Goal: Find specific page/section: Find specific page/section

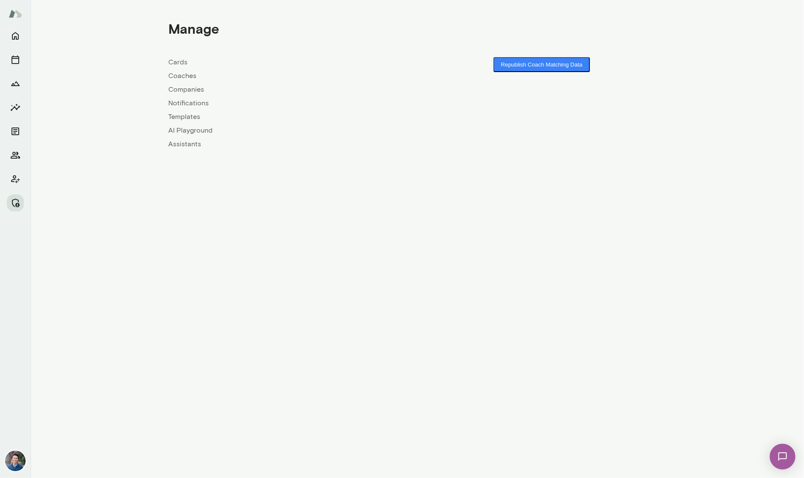
click at [178, 88] on link "Companies" at bounding box center [293, 89] width 249 height 10
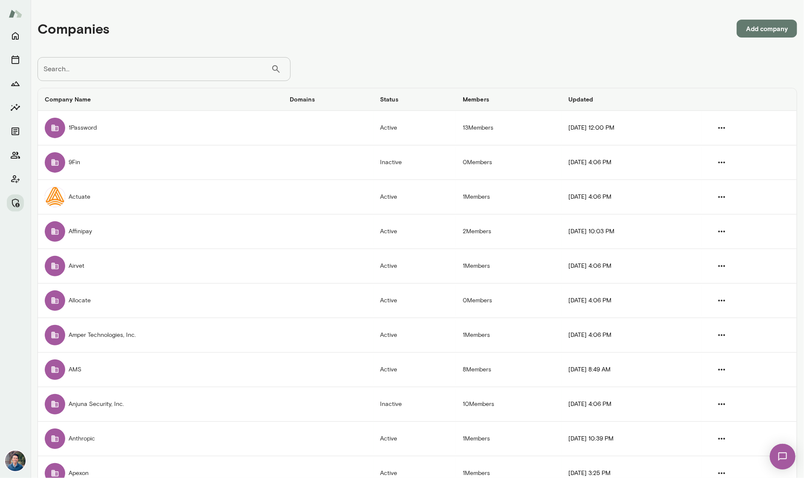
click at [78, 74] on input "Search..." at bounding box center [154, 69] width 234 height 24
type input "*******"
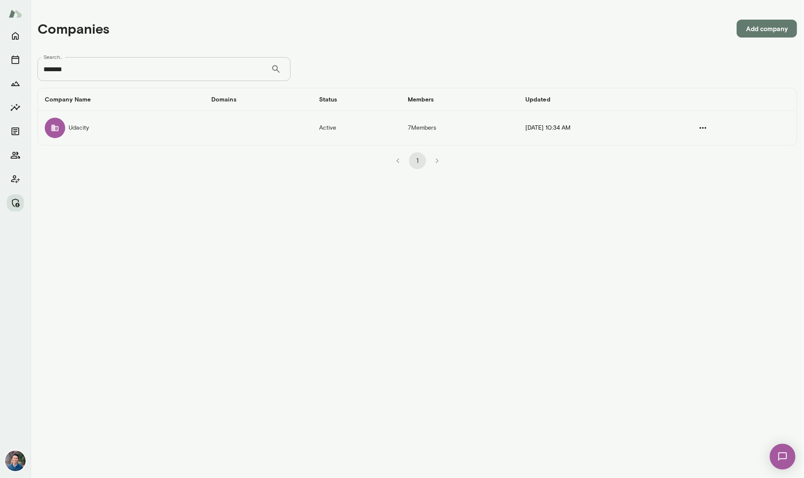
click at [312, 131] on td "Active" at bounding box center [356, 128] width 89 height 34
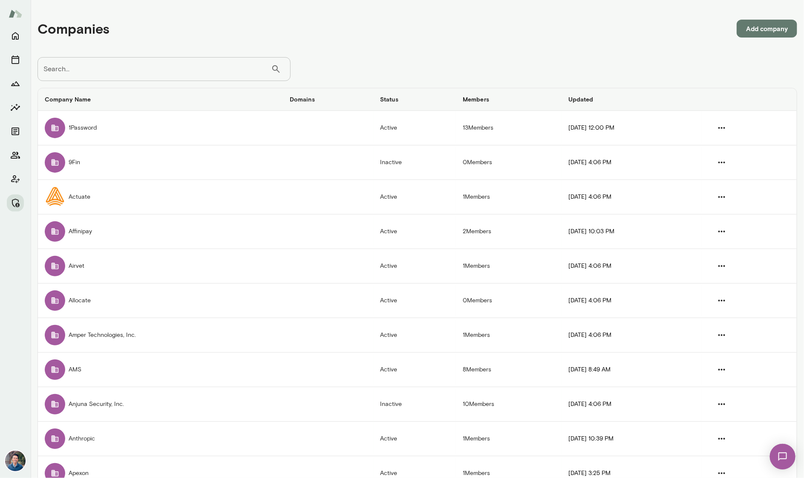
click at [110, 70] on input "Search..." at bounding box center [154, 69] width 234 height 24
type input "*****"
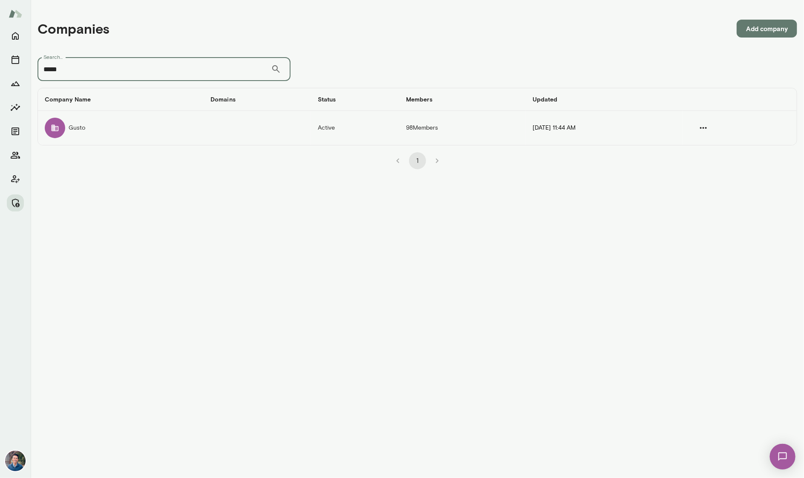
click at [67, 124] on td "Gusto" at bounding box center [121, 128] width 166 height 34
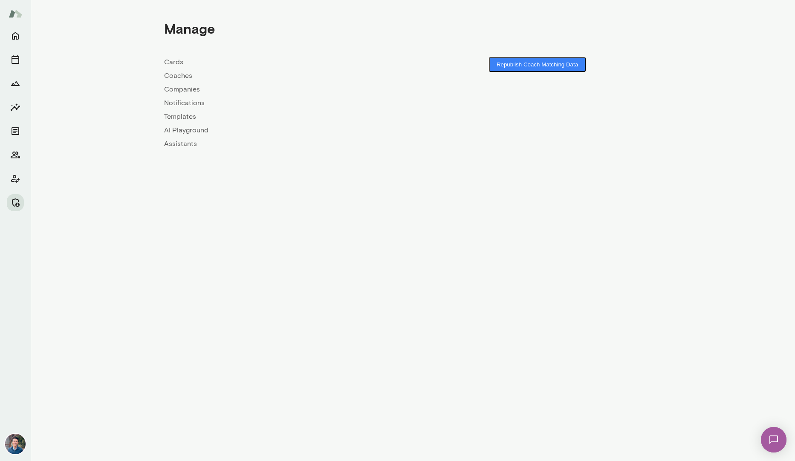
click at [184, 95] on div "Cards Coaches Companies Notifications Templates AI Playground Assistants" at bounding box center [288, 103] width 249 height 92
click at [189, 88] on link "Companies" at bounding box center [288, 89] width 249 height 10
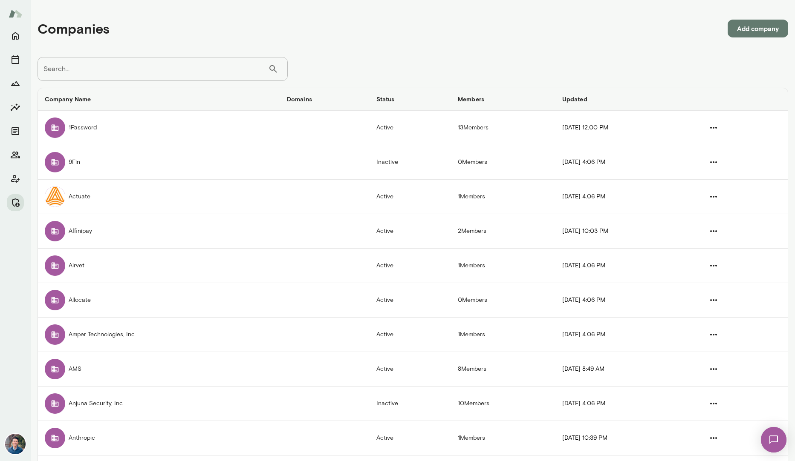
click at [145, 73] on input "Search..." at bounding box center [152, 69] width 231 height 24
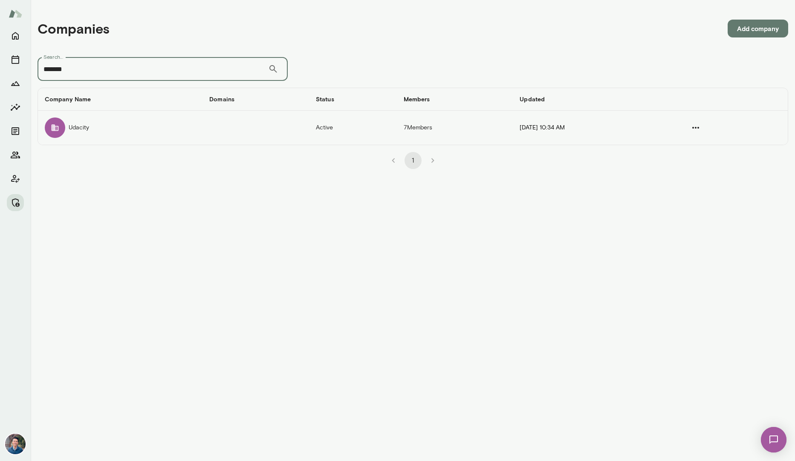
type input "*******"
click at [144, 137] on td "Udacity" at bounding box center [120, 128] width 164 height 34
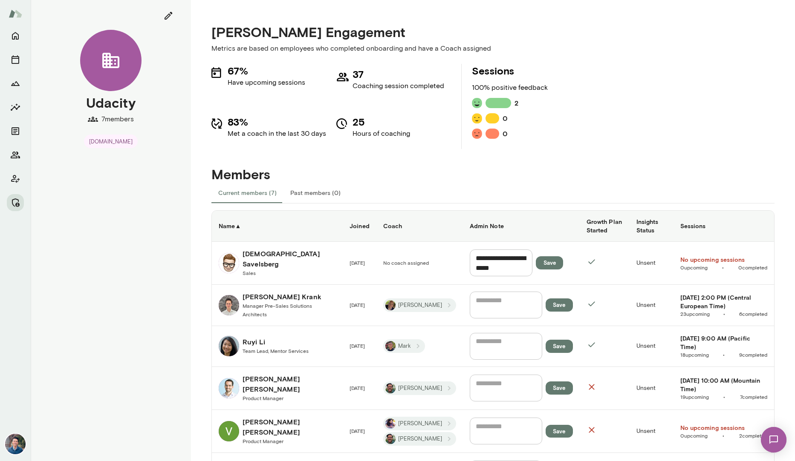
scroll to position [77, 0]
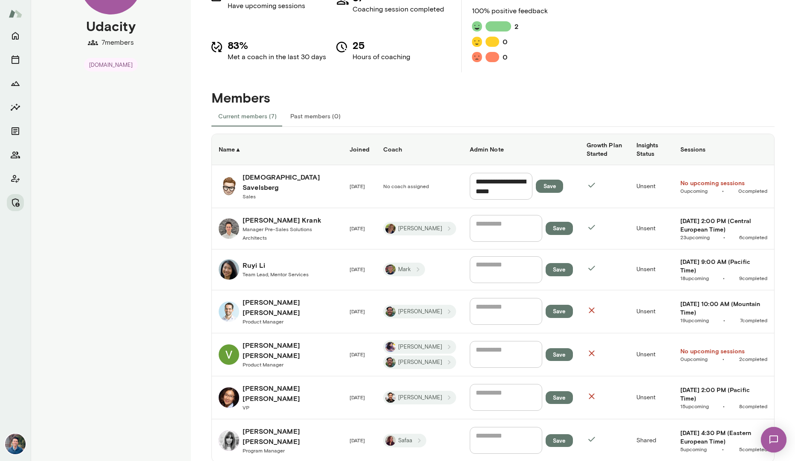
click at [307, 311] on link "Sam Rittenberg Product Manager" at bounding box center [277, 311] width 117 height 29
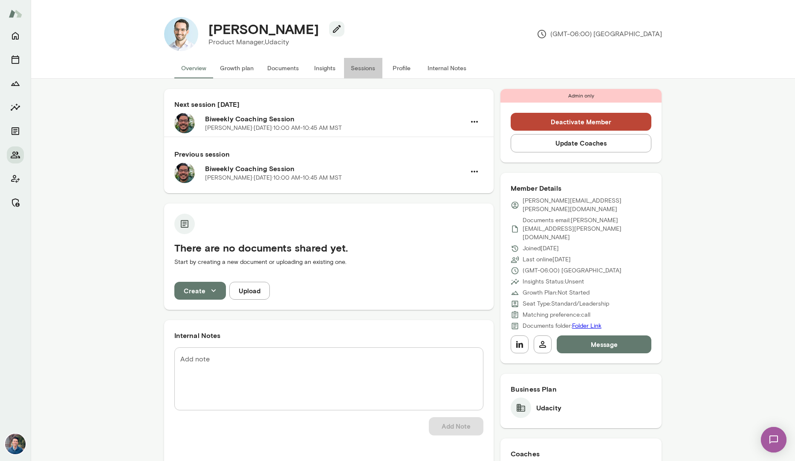
click at [373, 71] on button "Sessions" at bounding box center [363, 68] width 38 height 20
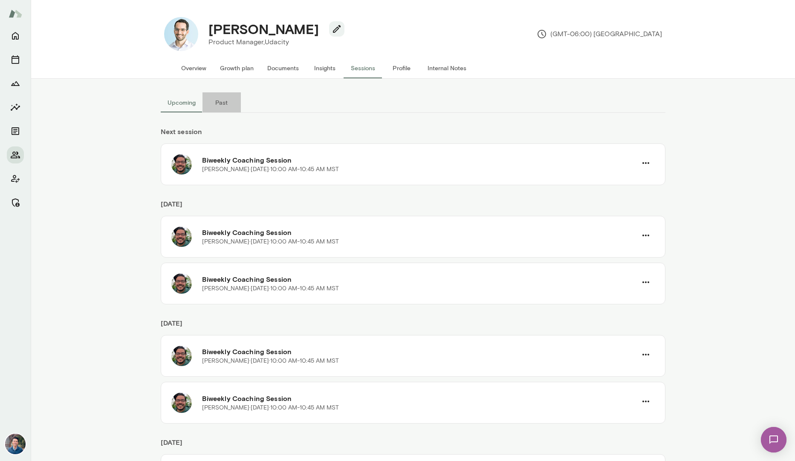
click at [221, 106] on button "Past" at bounding box center [221, 102] width 38 height 20
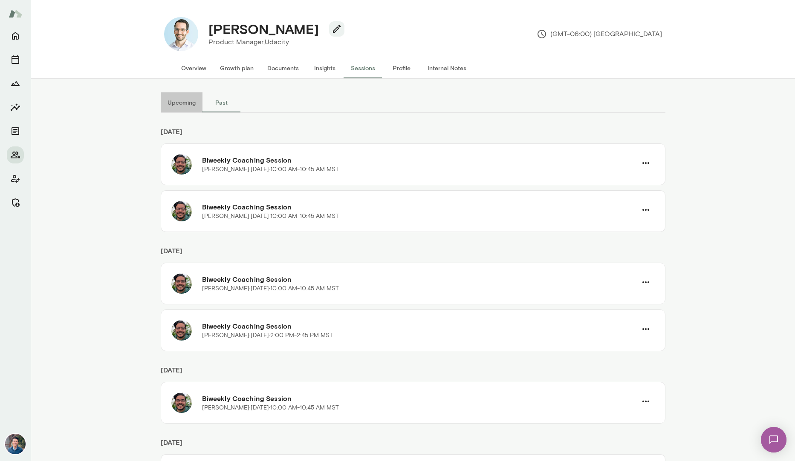
click at [181, 102] on button "Upcoming" at bounding box center [182, 102] width 42 height 20
